Goal: Task Accomplishment & Management: Manage account settings

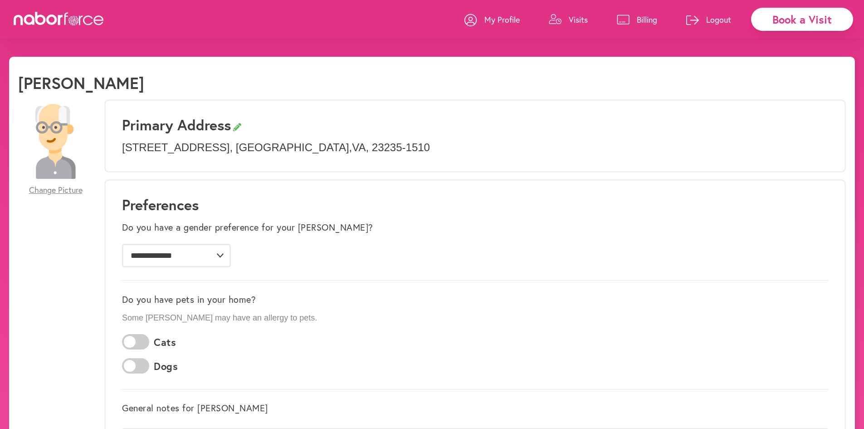
click at [61, 19] on icon at bounding box center [59, 19] width 91 height 14
click at [821, 17] on div "Book a Visit" at bounding box center [802, 19] width 102 height 23
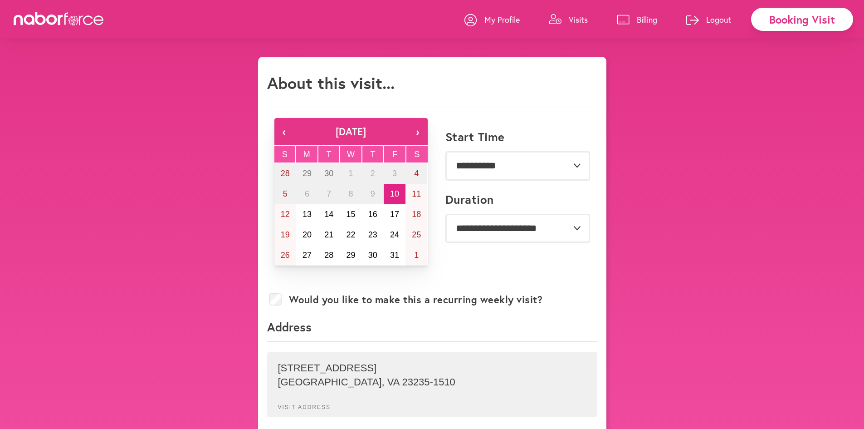
click at [495, 17] on p "My Profile" at bounding box center [502, 19] width 35 height 11
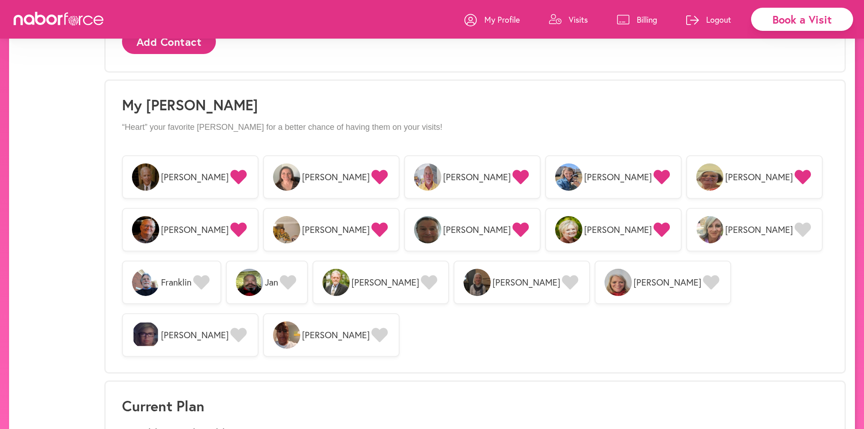
scroll to position [645, 0]
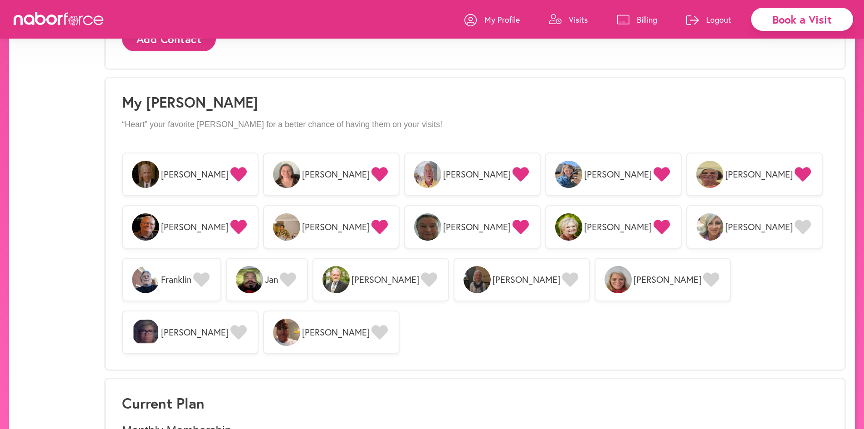
click at [795, 224] on icon at bounding box center [803, 227] width 16 height 15
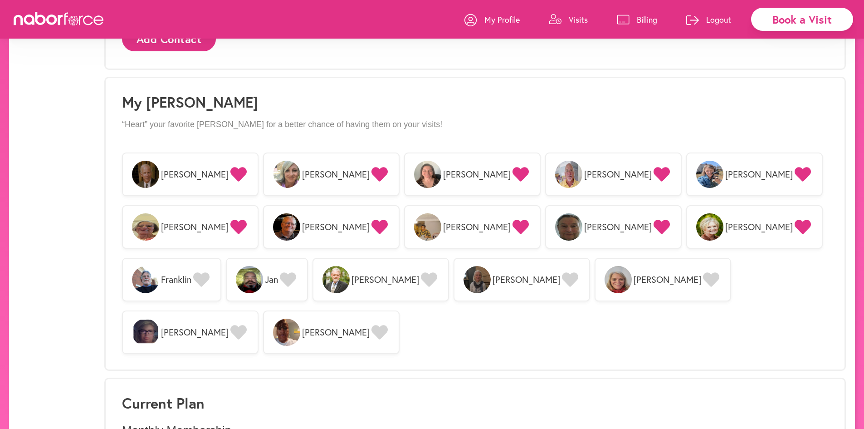
click at [296, 272] on icon at bounding box center [288, 279] width 16 height 15
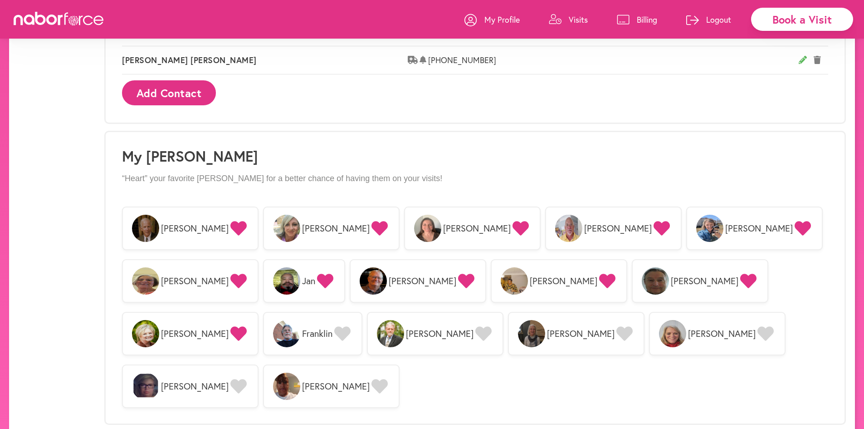
scroll to position [612, 0]
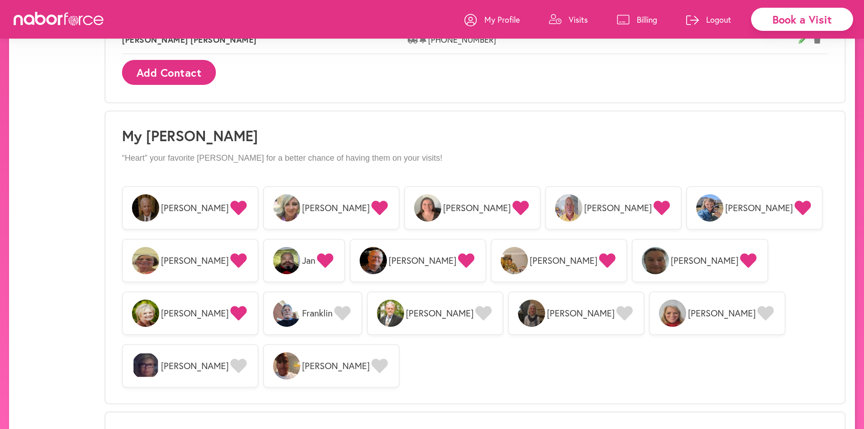
click at [82, 86] on div "Change Picture" at bounding box center [55, 21] width 75 height 1066
